Goal: Task Accomplishment & Management: Complete application form

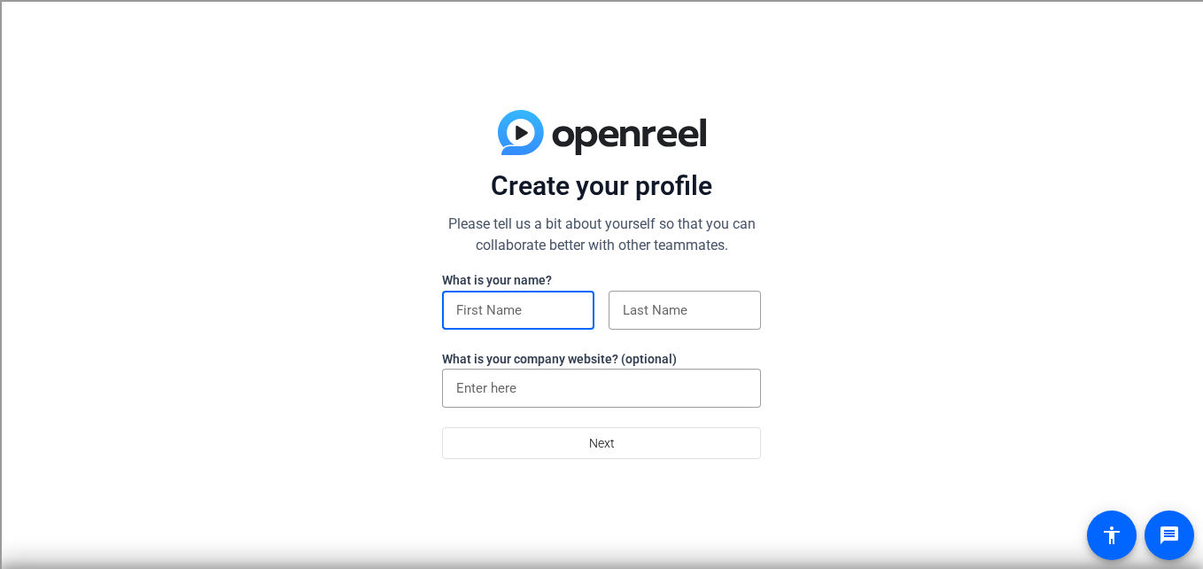
type input "Emily"
type input "Liz"
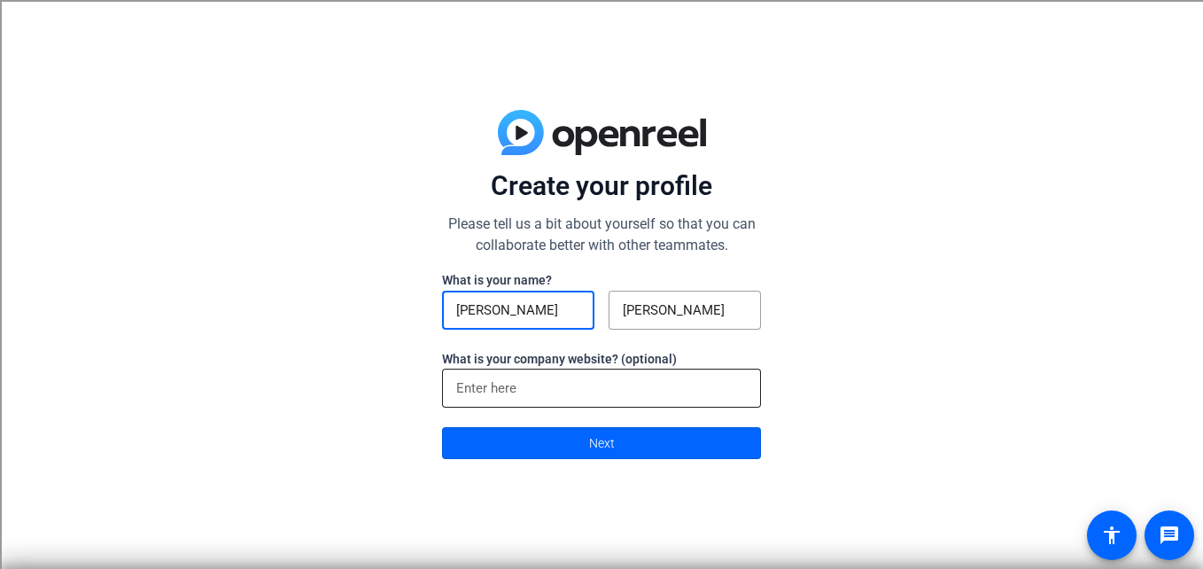
click at [522, 378] on input at bounding box center [601, 387] width 291 height 21
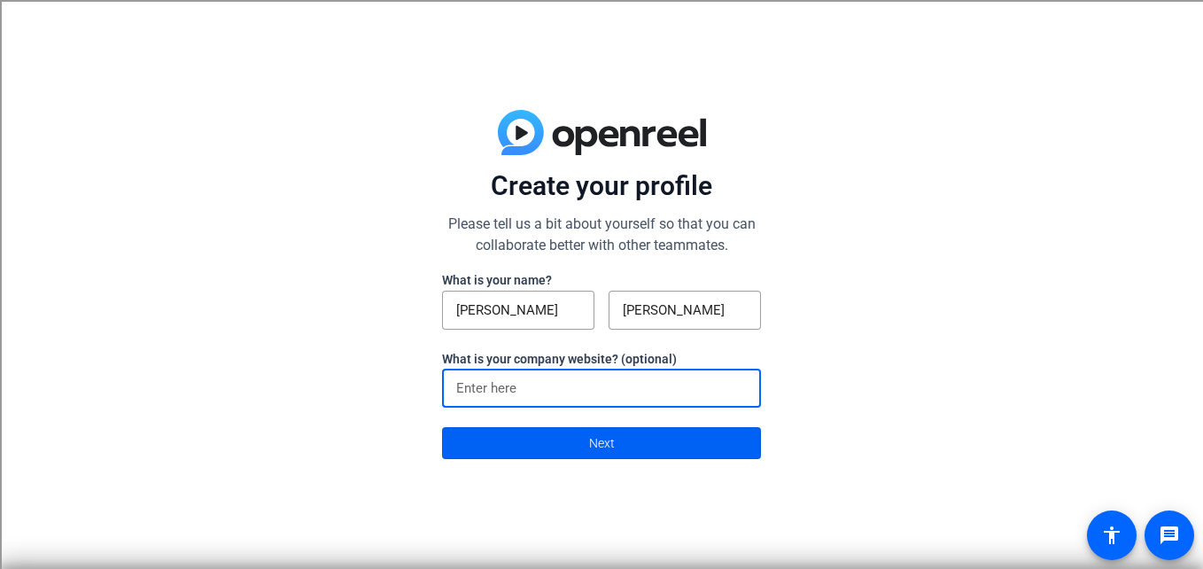
click at [545, 449] on span at bounding box center [601, 443] width 317 height 43
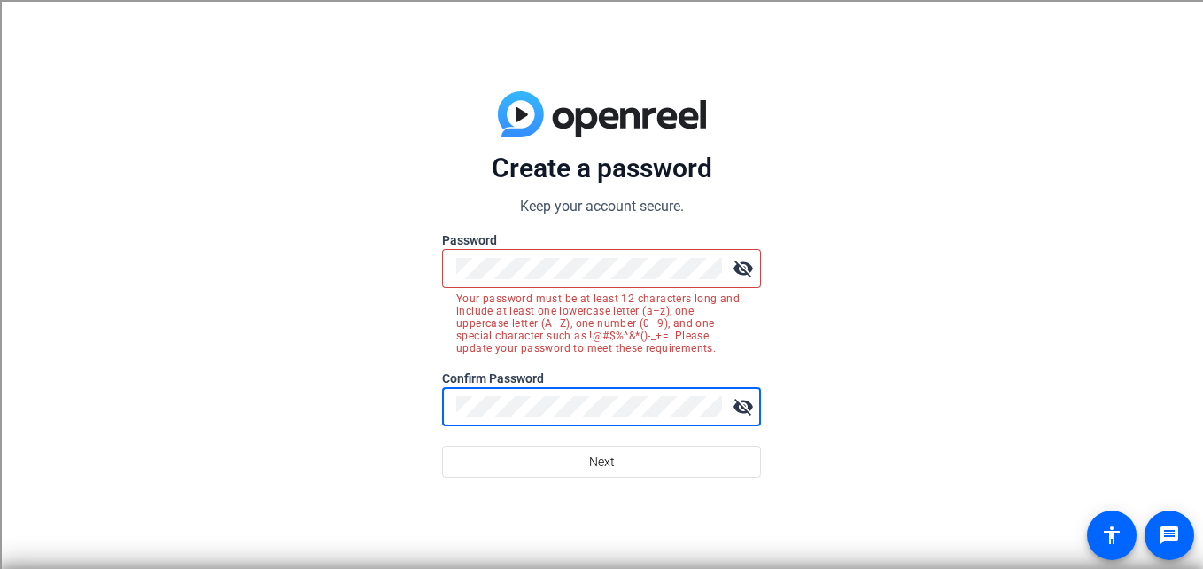
click at [741, 273] on mat-icon "visibility_off" at bounding box center [742, 268] width 35 height 35
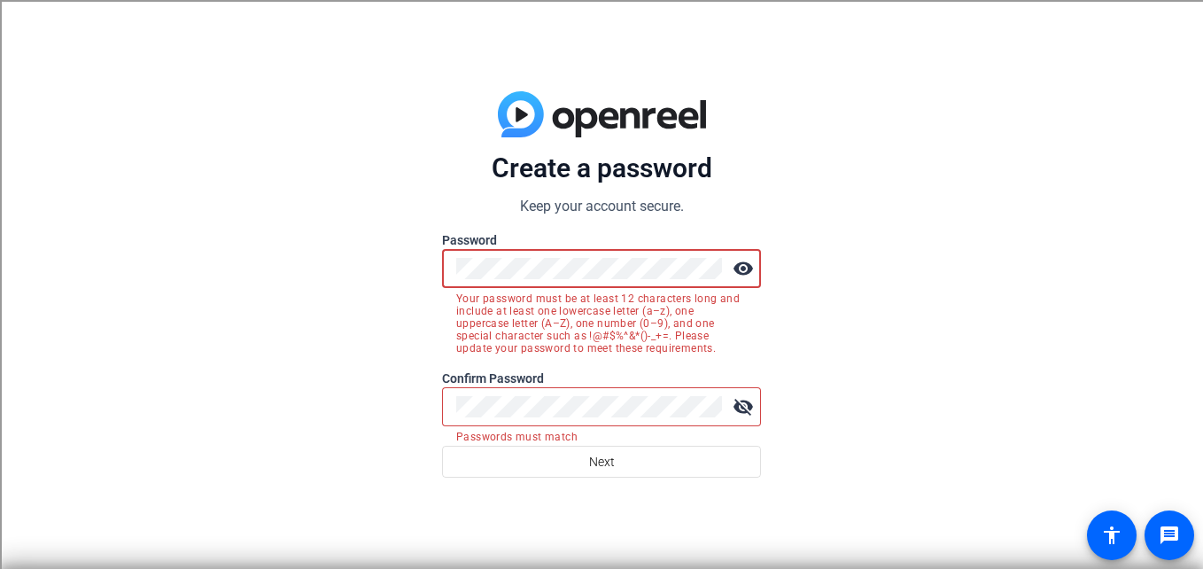
click at [733, 399] on mat-icon "visibility_off" at bounding box center [742, 406] width 35 height 35
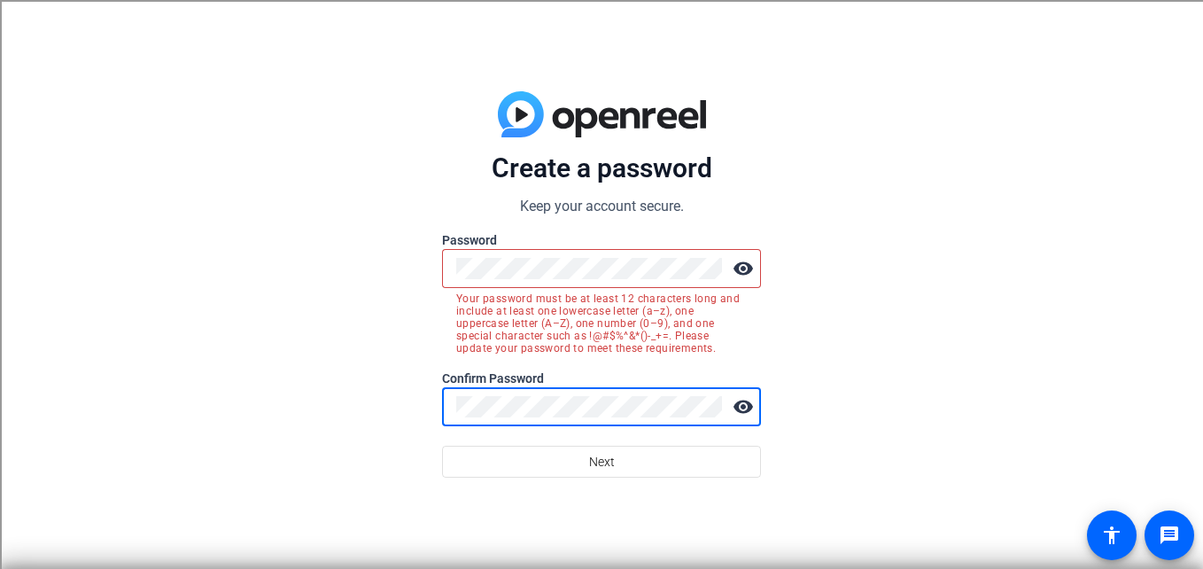
click at [585, 283] on div at bounding box center [589, 268] width 266 height 39
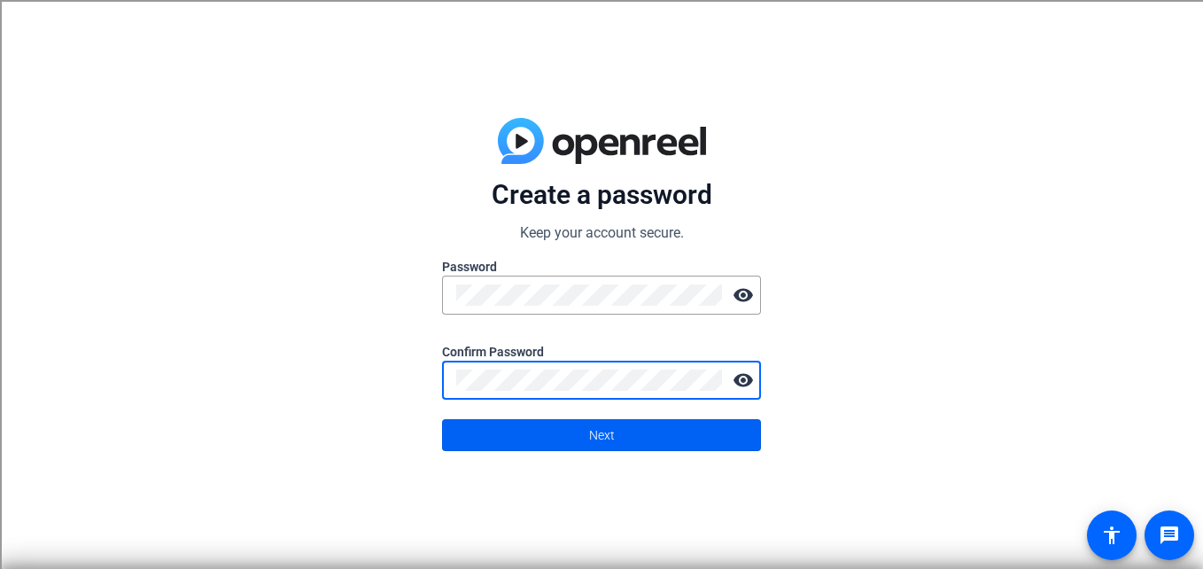
click at [607, 431] on span "Next" at bounding box center [602, 435] width 26 height 34
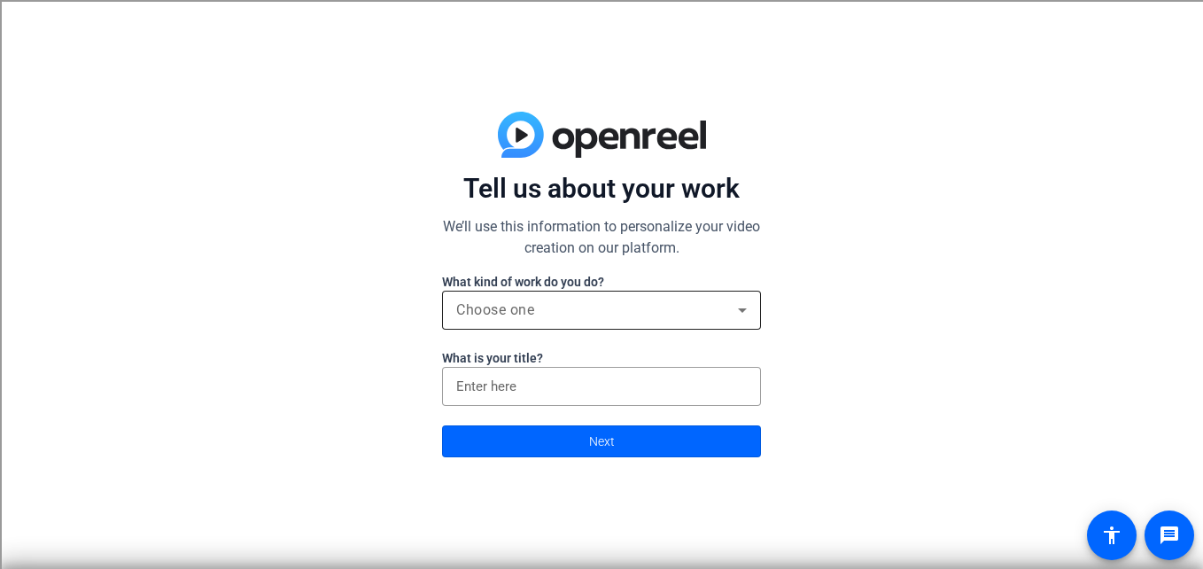
click at [558, 313] on div "Choose one" at bounding box center [597, 309] width 282 height 21
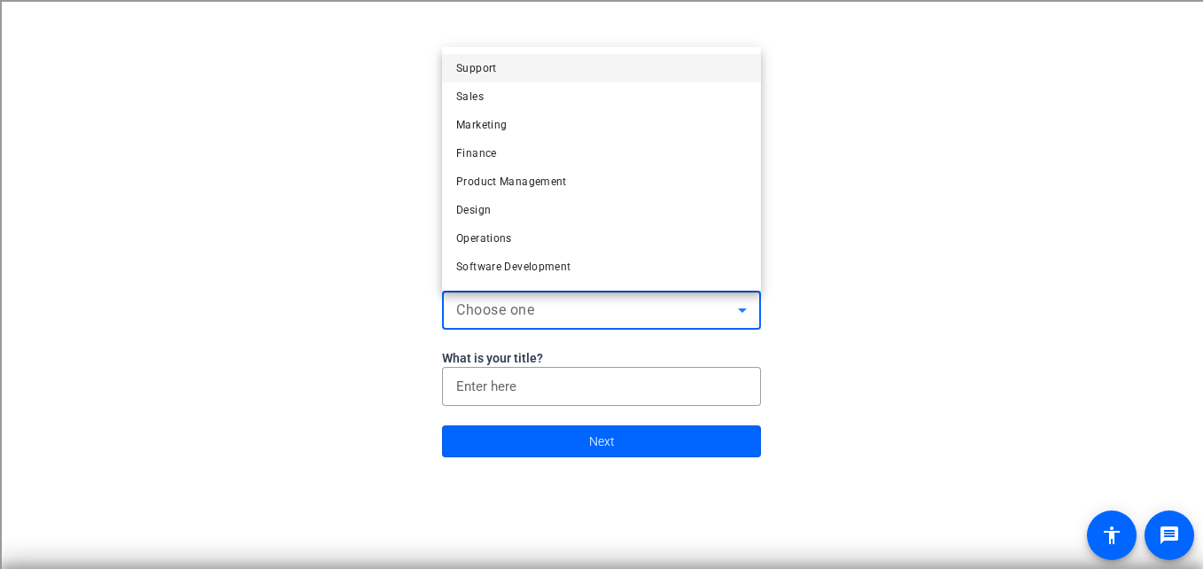
click at [570, 313] on div at bounding box center [601, 284] width 1203 height 569
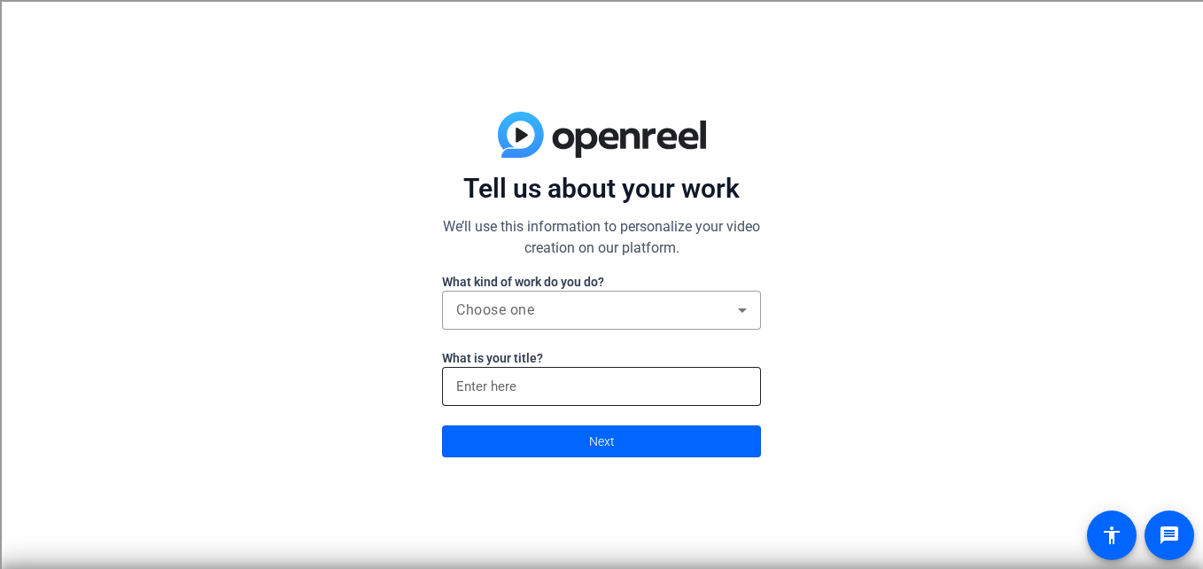
click at [532, 373] on div at bounding box center [601, 386] width 291 height 39
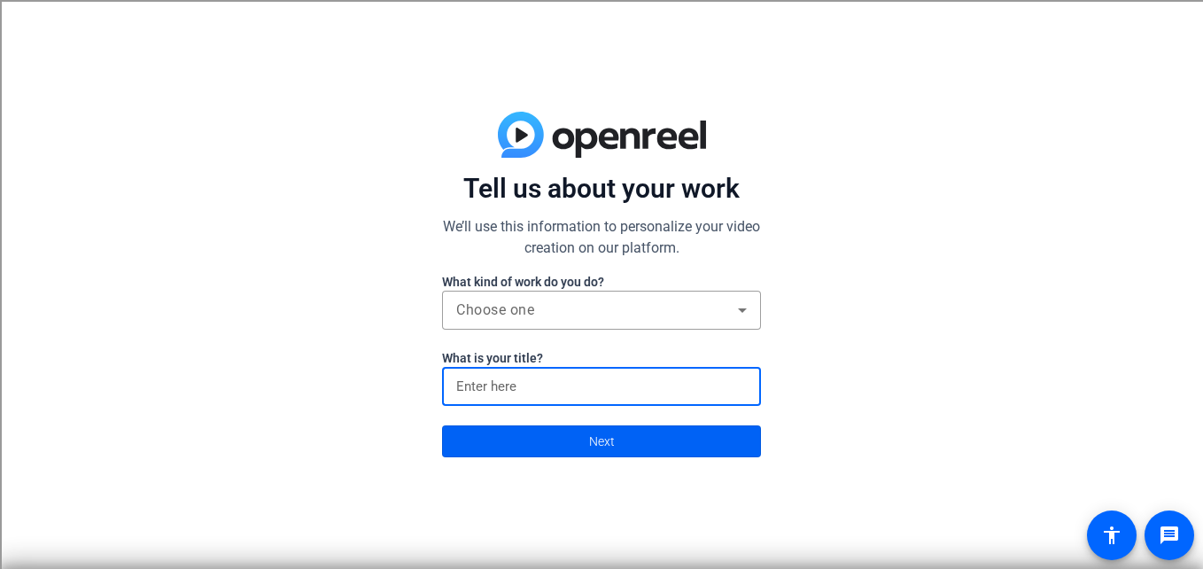
click at [611, 440] on span "Next" at bounding box center [602, 441] width 26 height 34
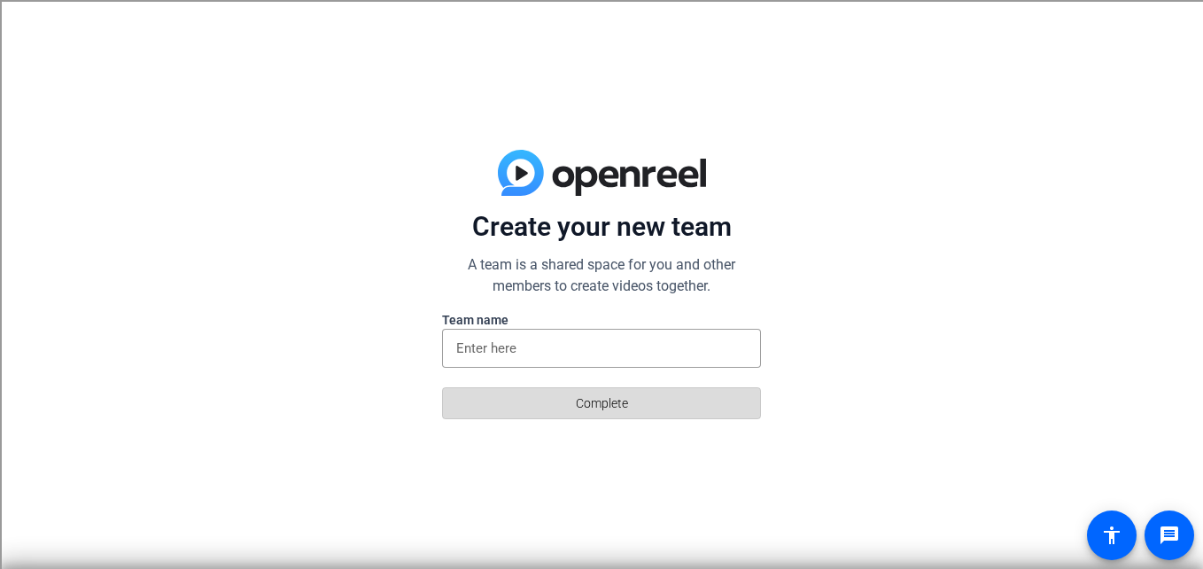
click at [599, 406] on span "Complete" at bounding box center [602, 403] width 52 height 34
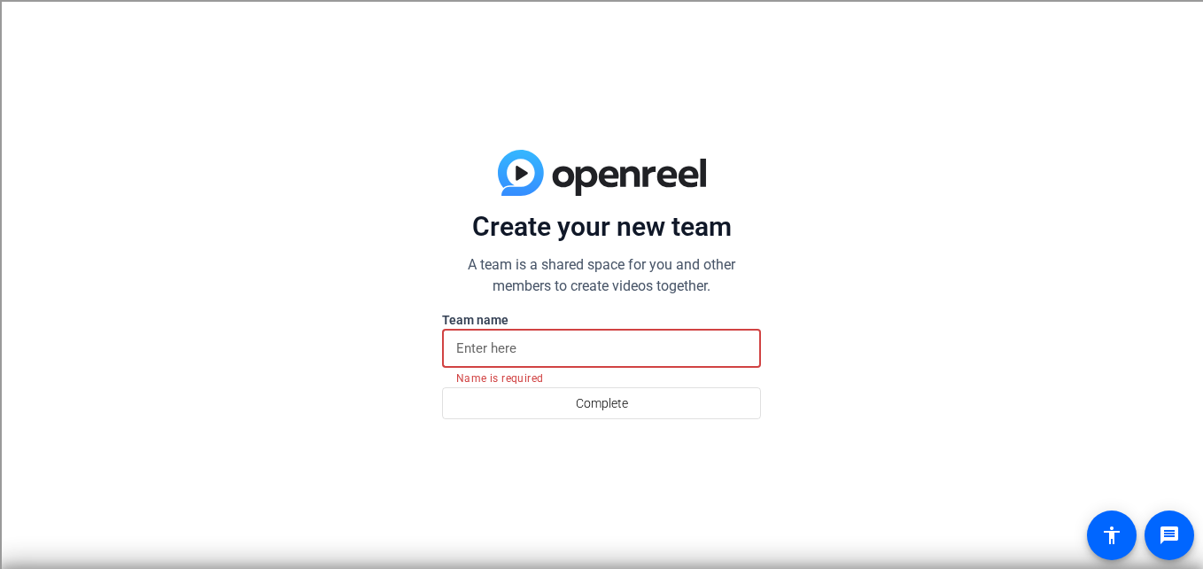
click at [598, 354] on input at bounding box center [601, 347] width 291 height 21
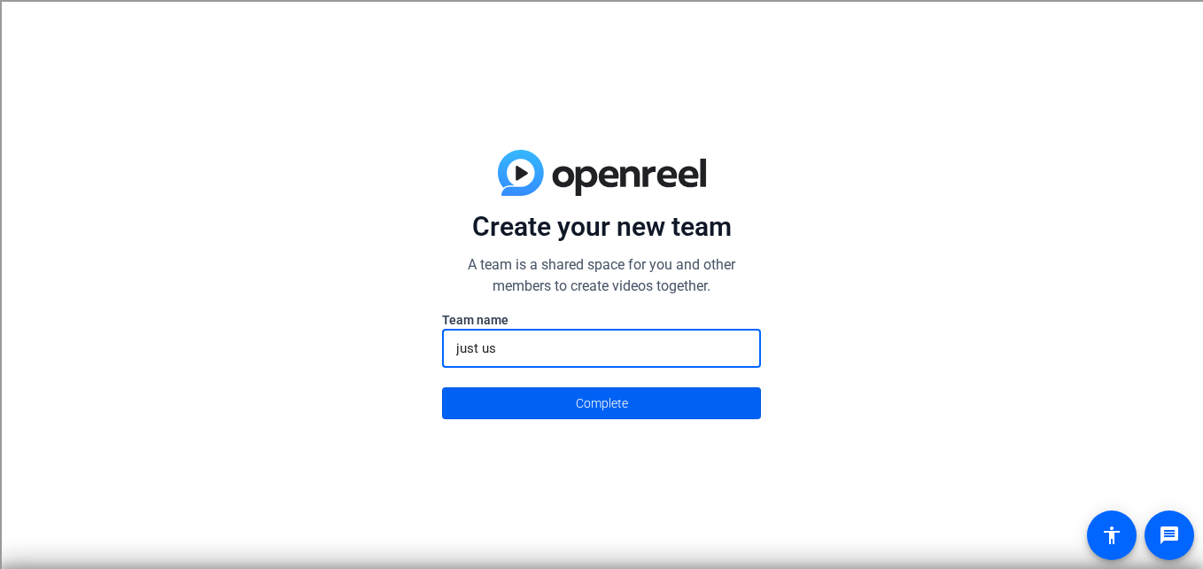
type input "just us"
click at [688, 402] on span at bounding box center [601, 403] width 317 height 43
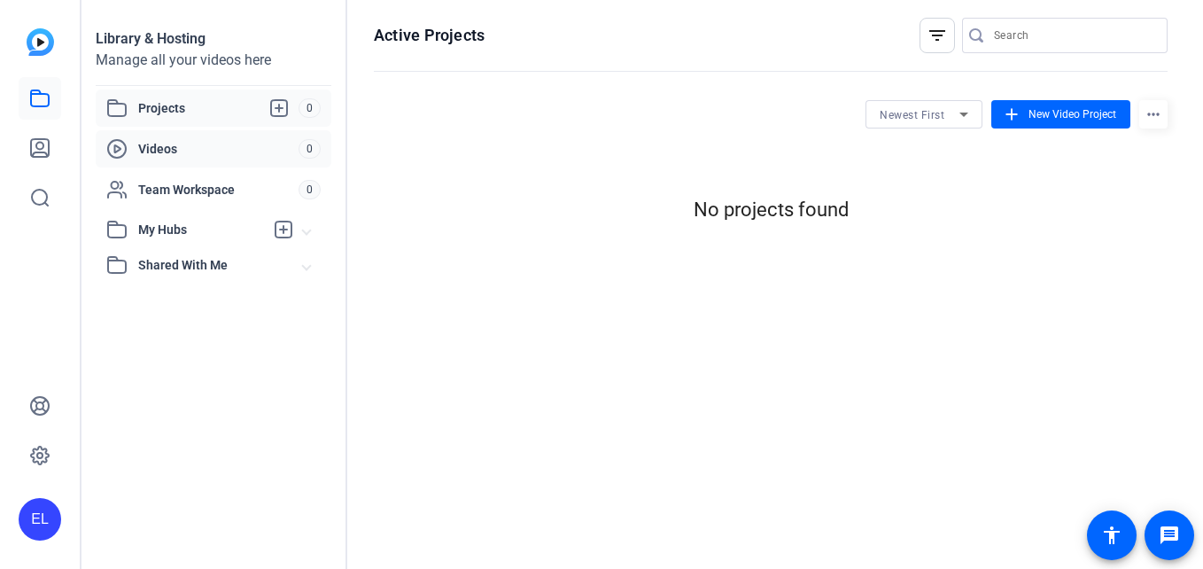
click at [213, 142] on span "Videos" at bounding box center [218, 149] width 160 height 18
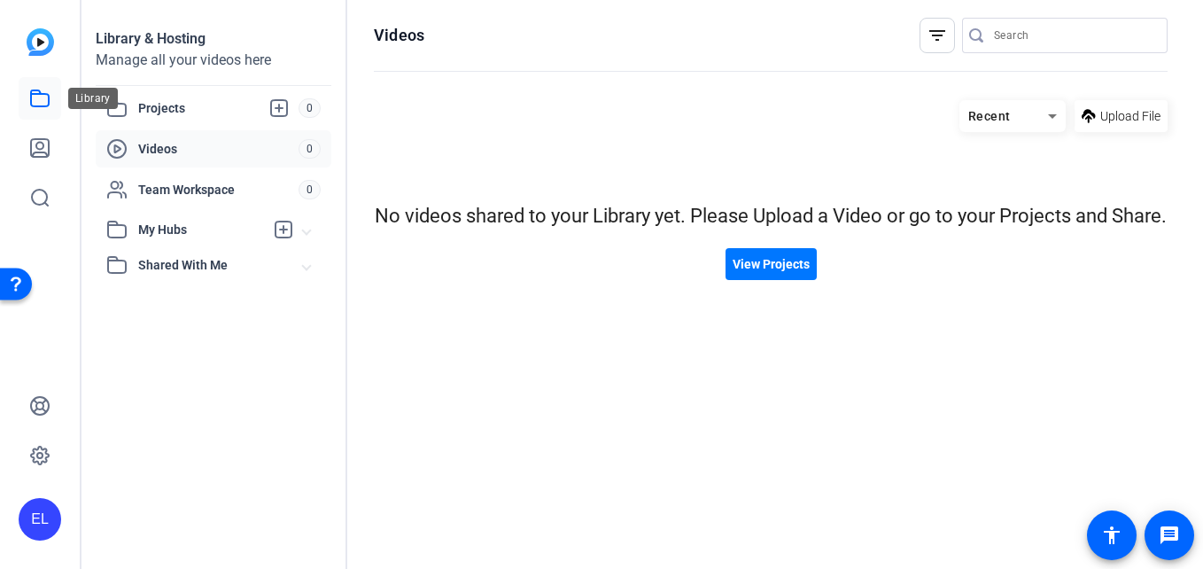
click at [40, 119] on link at bounding box center [40, 98] width 43 height 43
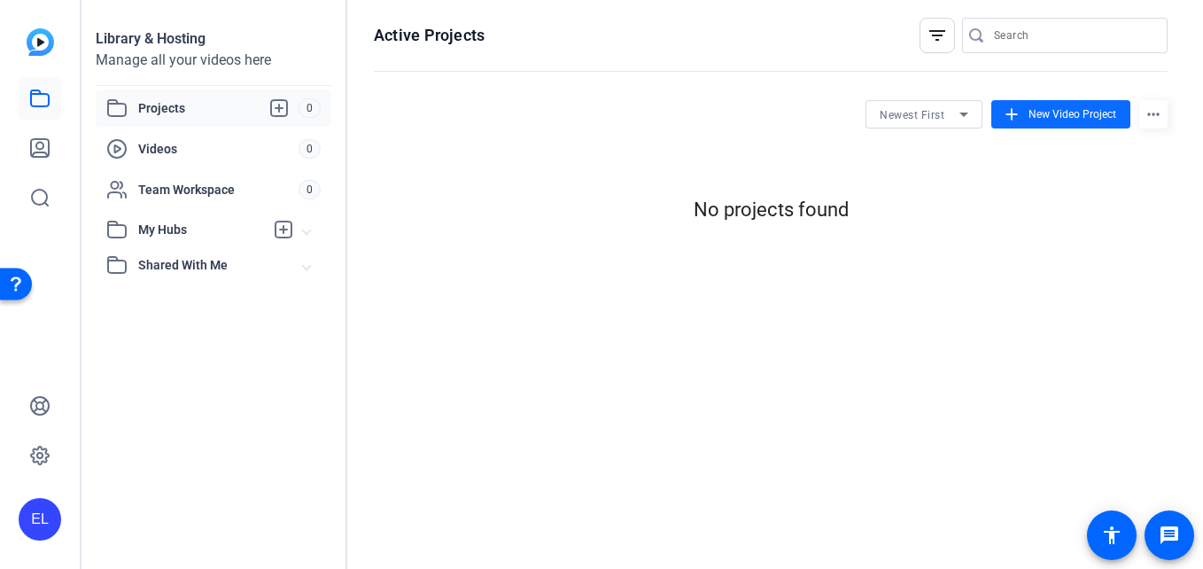
click at [1024, 119] on span at bounding box center [1060, 114] width 139 height 43
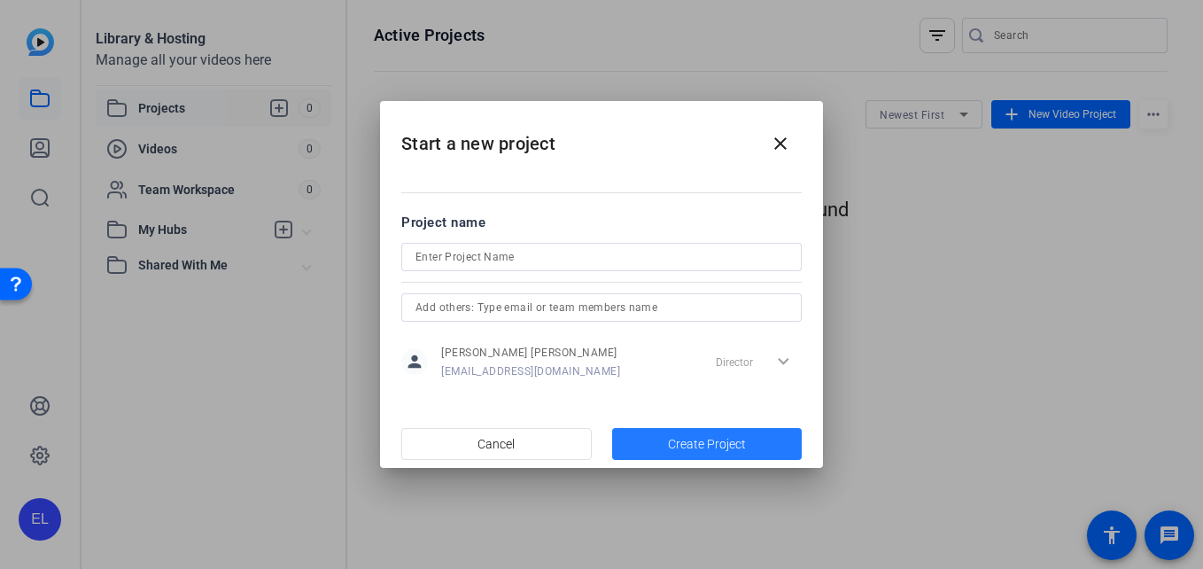
click at [686, 452] on span "Create Project" at bounding box center [707, 444] width 78 height 19
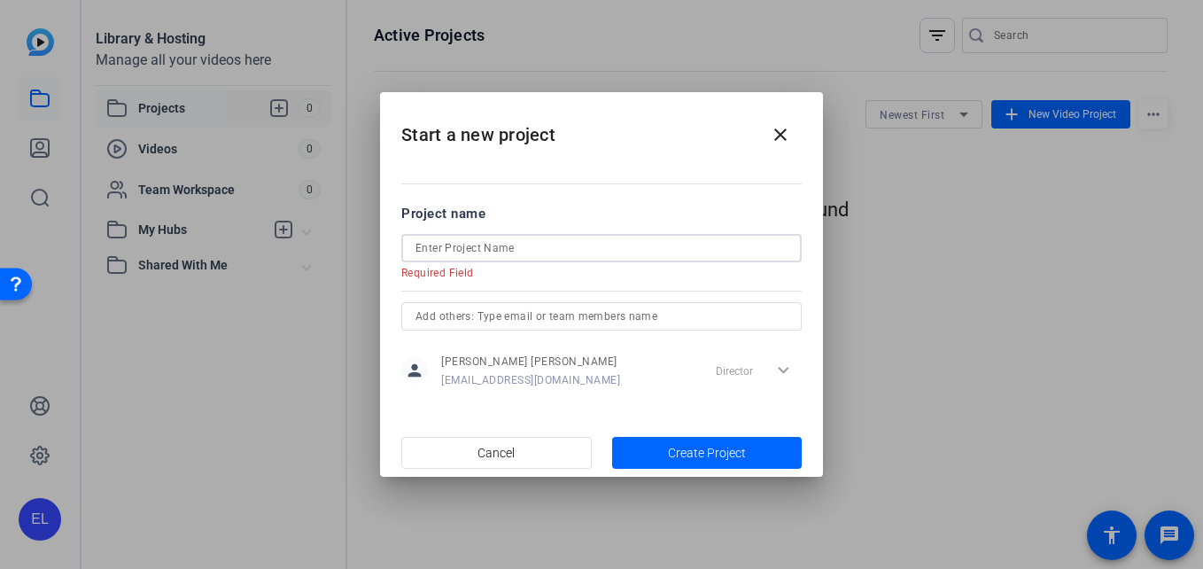
click at [539, 243] on input at bounding box center [601, 247] width 372 height 21
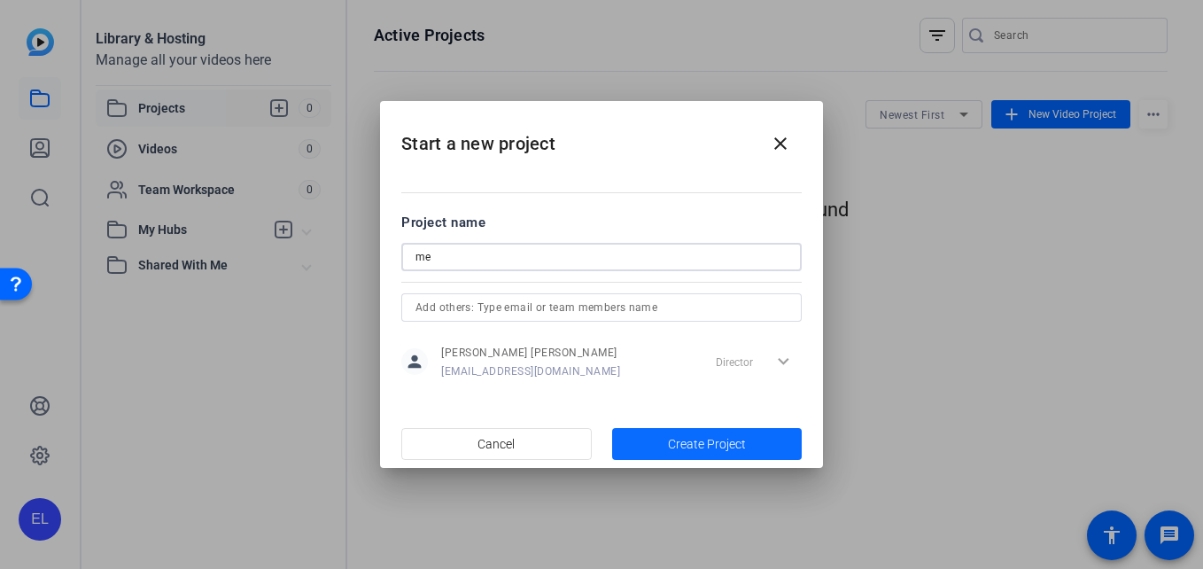
type input "me"
click at [667, 436] on span "button" at bounding box center [707, 444] width 190 height 43
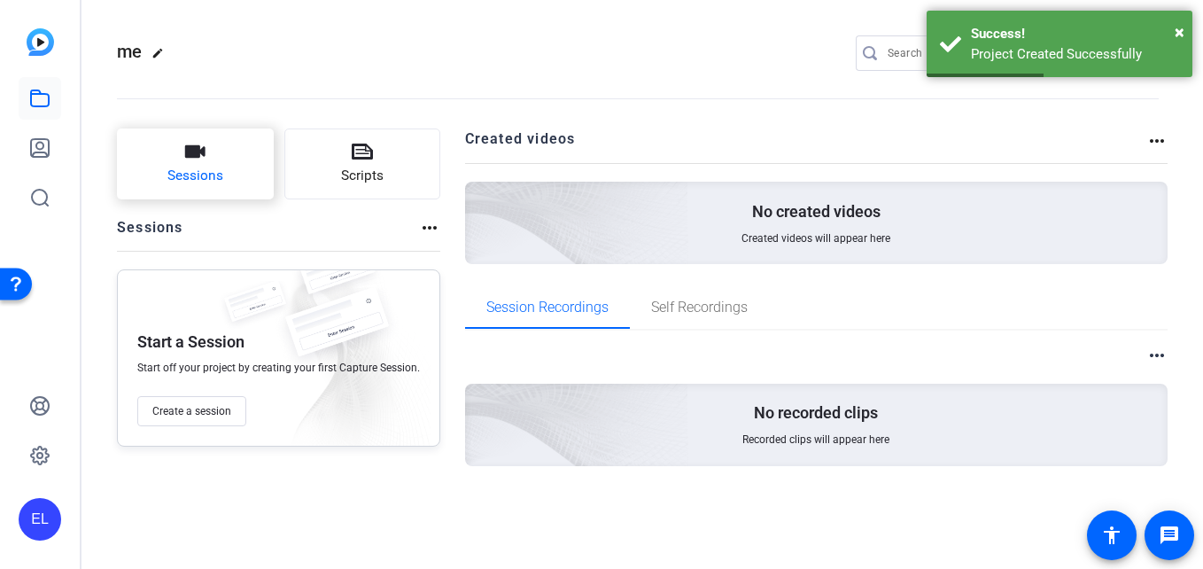
click at [190, 180] on span "Sessions" at bounding box center [195, 176] width 56 height 20
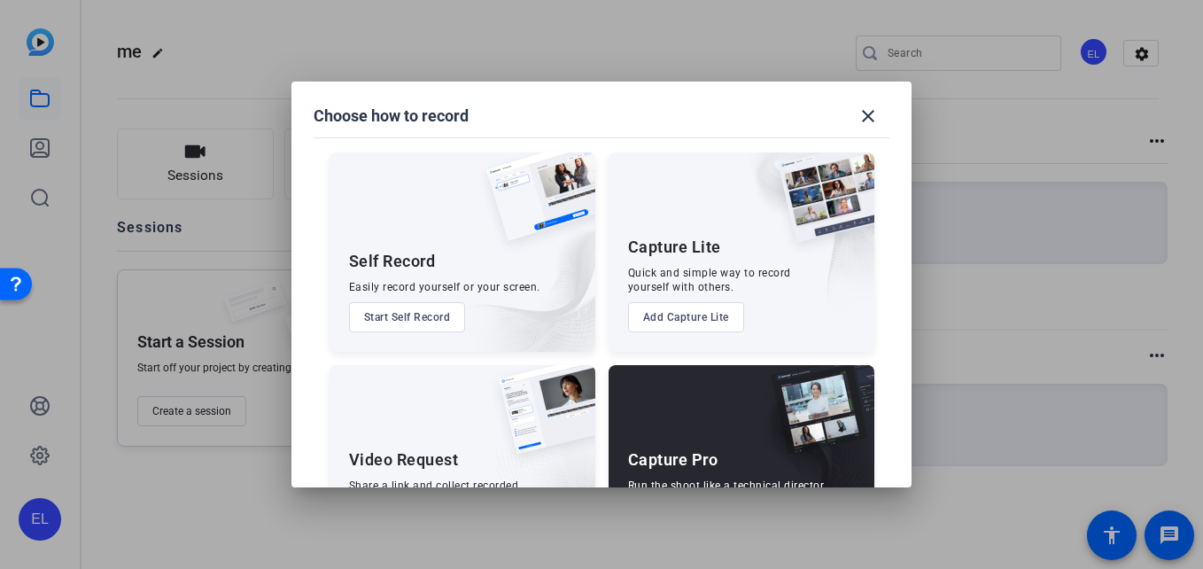
click at [408, 322] on button "Start Self Record" at bounding box center [407, 317] width 117 height 30
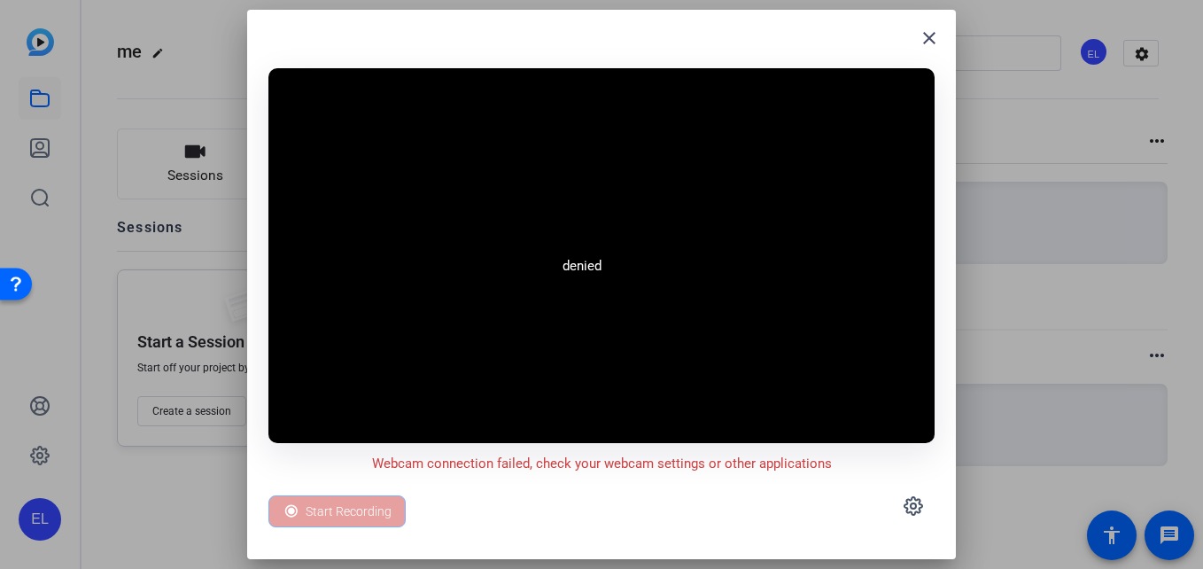
click at [332, 513] on div "Start Recording" at bounding box center [336, 511] width 137 height 32
click at [348, 524] on div "Start Recording" at bounding box center [336, 511] width 137 height 32
click at [938, 32] on mat-icon "close" at bounding box center [929, 37] width 21 height 21
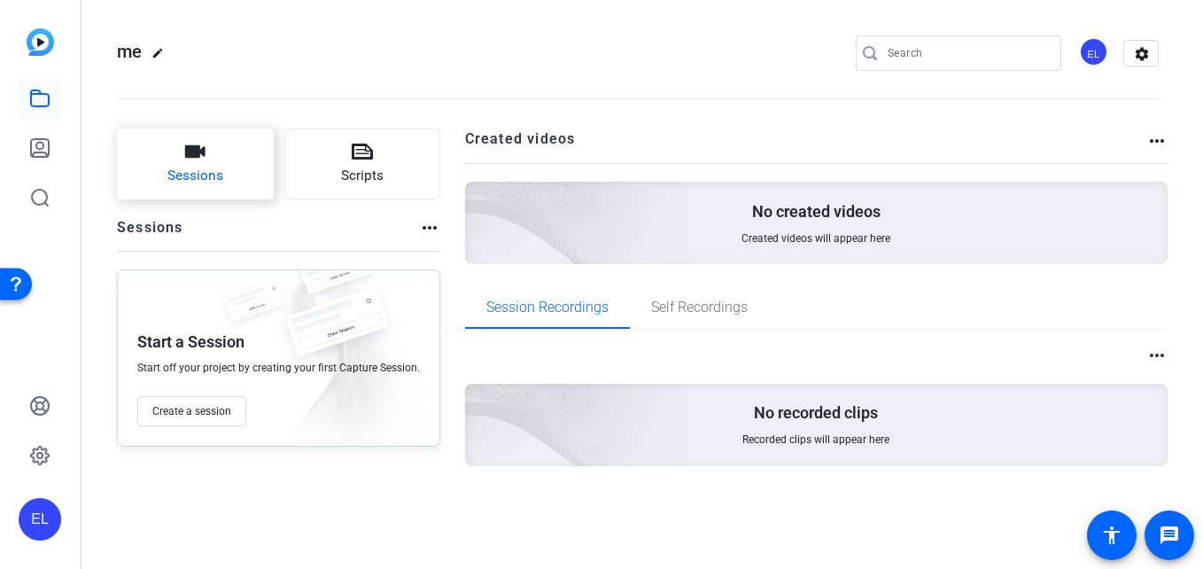
click at [221, 182] on span "Sessions" at bounding box center [195, 176] width 56 height 20
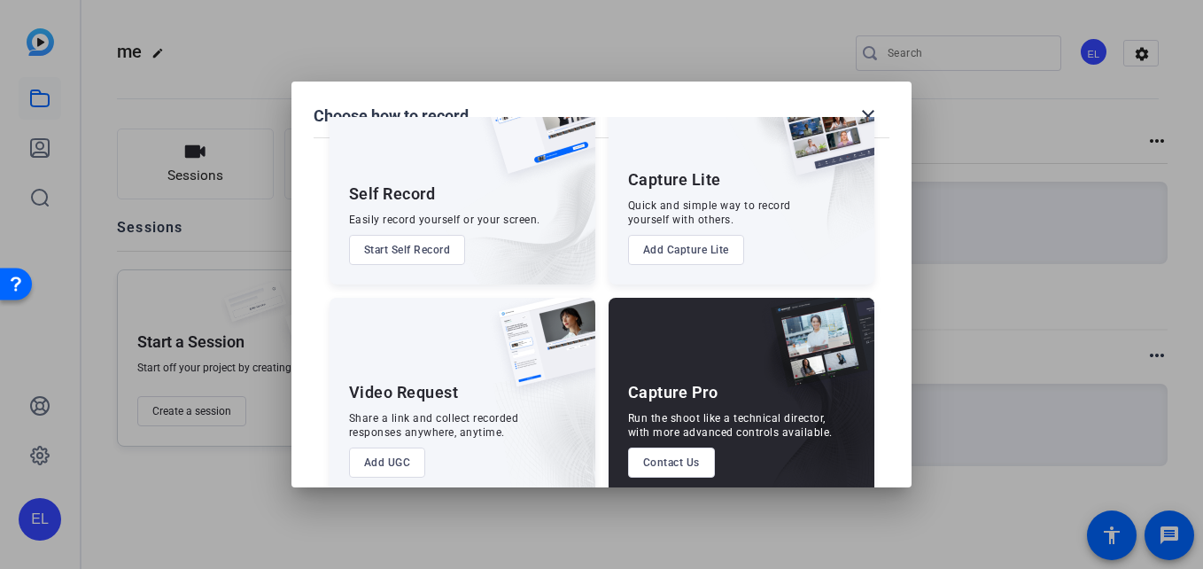
scroll to position [95, 0]
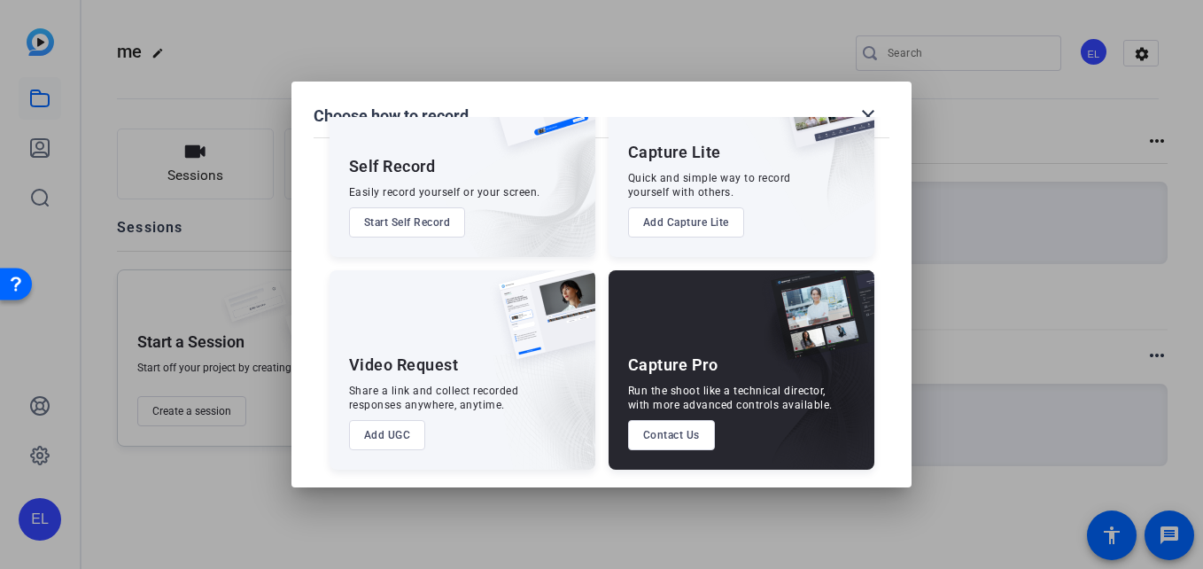
click at [433, 213] on button "Start Self Record" at bounding box center [407, 222] width 117 height 30
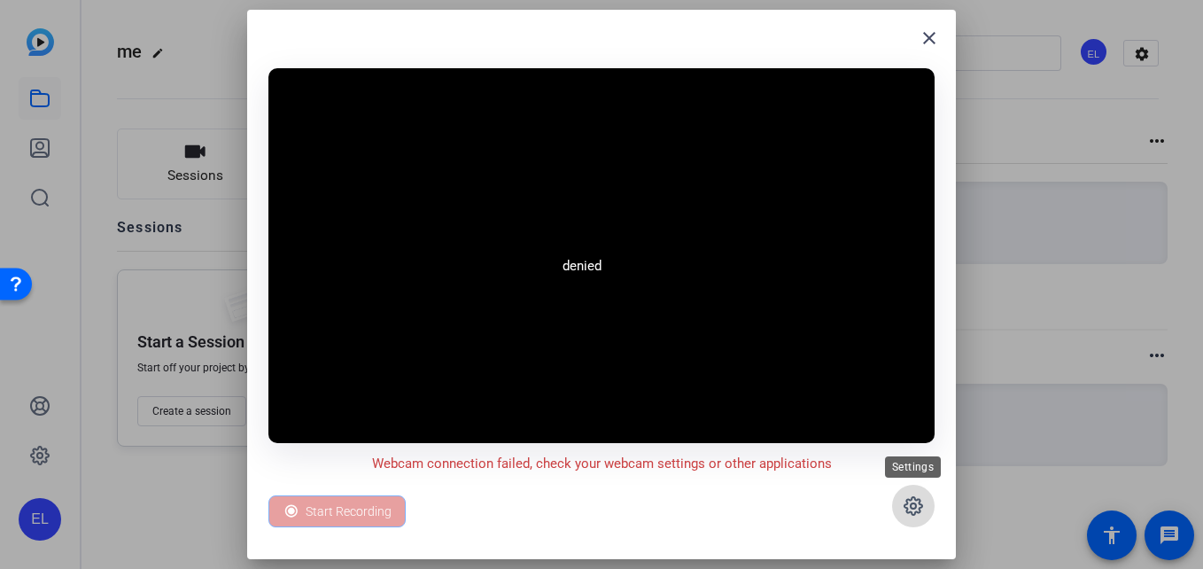
click at [911, 505] on icon at bounding box center [913, 505] width 5 height 5
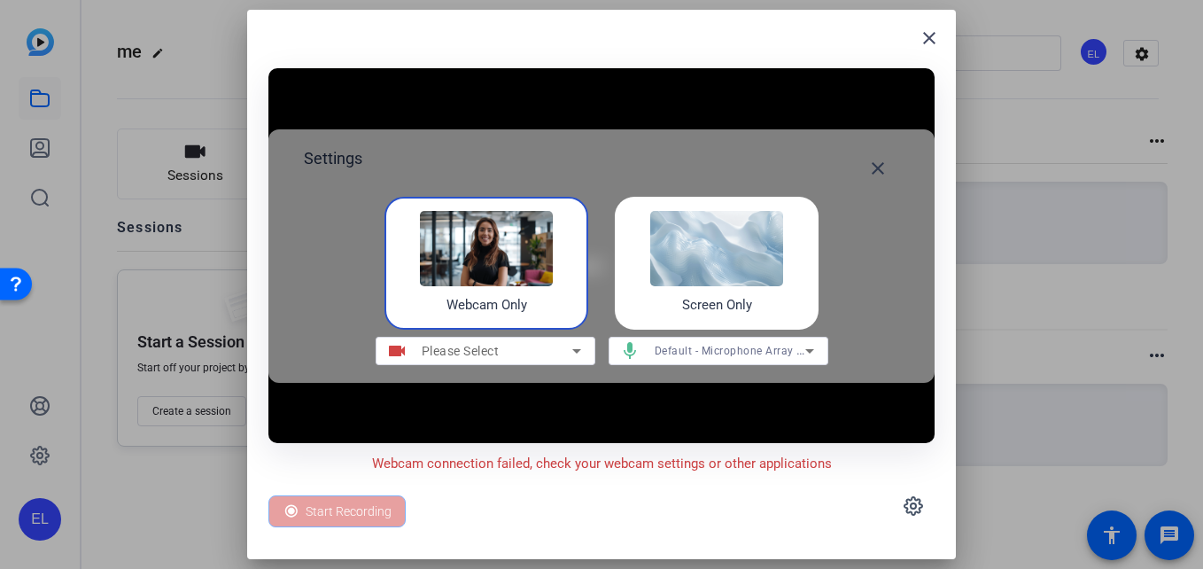
click at [491, 280] on img at bounding box center [486, 248] width 133 height 74
click at [505, 331] on div "Settings close Webcam Only Screen Only videocam Please Select mic Default - Mic…" at bounding box center [601, 255] width 666 height 253
click at [487, 350] on span "Please Select" at bounding box center [461, 351] width 78 height 14
click at [713, 300] on h4 "Screen Only" at bounding box center [717, 305] width 70 height 20
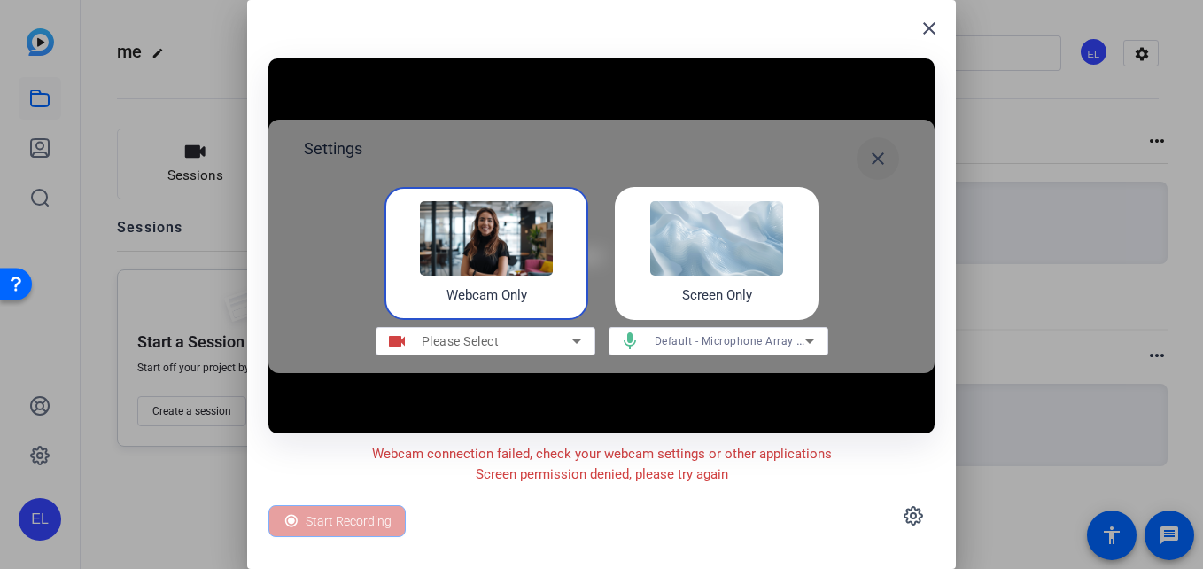
click at [873, 155] on mat-icon "close" at bounding box center [877, 158] width 21 height 21
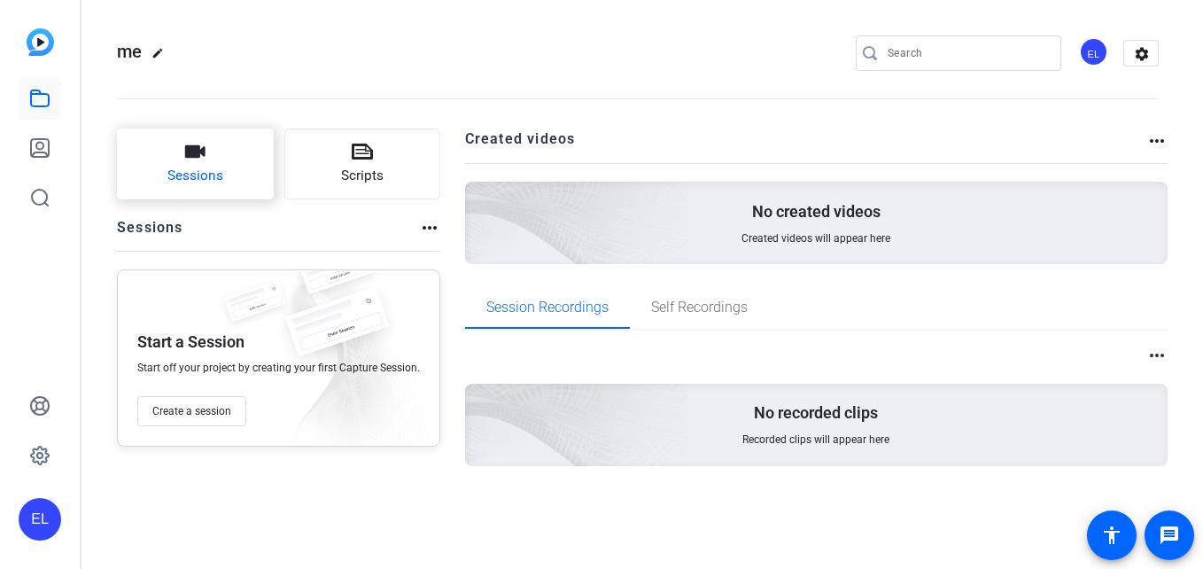
click at [203, 153] on icon "button" at bounding box center [195, 151] width 20 height 12
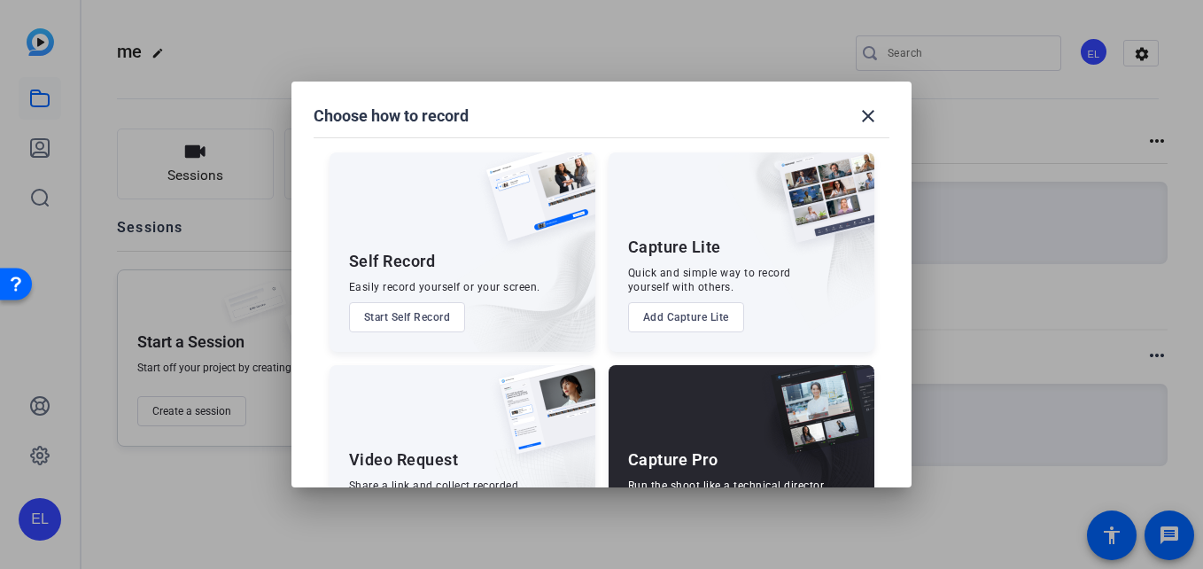
click at [462, 267] on img at bounding box center [518, 270] width 154 height 161
click at [440, 309] on button "Start Self Record" at bounding box center [407, 317] width 117 height 30
